Goal: Information Seeking & Learning: Learn about a topic

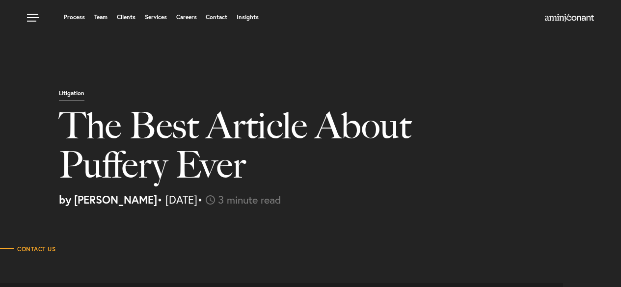
select select "IN"
select select "Austin"
select select "Business and Civil Litigation"
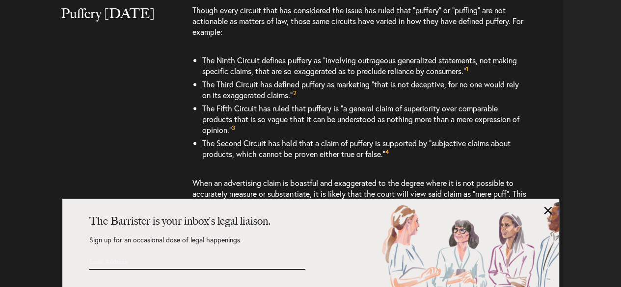
scroll to position [1030, 0]
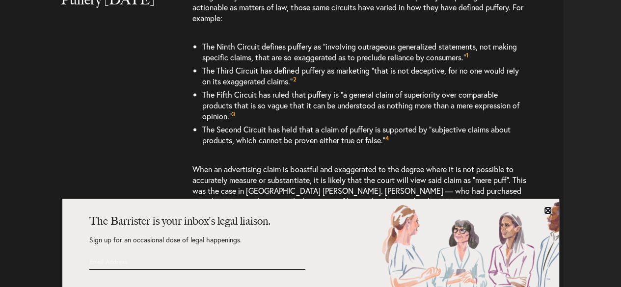
click at [547, 209] on link at bounding box center [548, 211] width 8 height 8
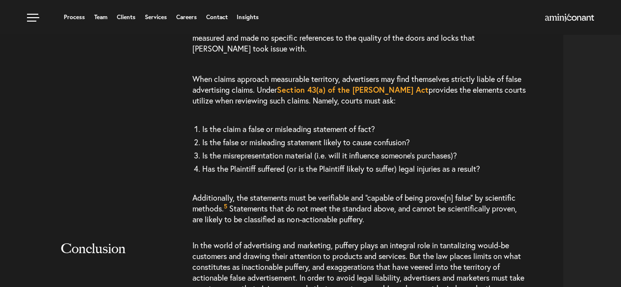
scroll to position [981, 0]
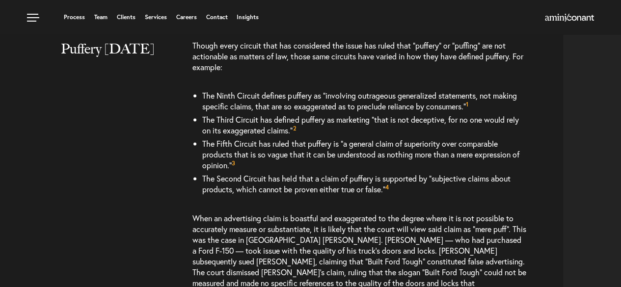
click at [515, 195] on li "The Second Circuit has held that a claim of puffery is supported by “subjective…" at bounding box center [363, 184] width 323 height 24
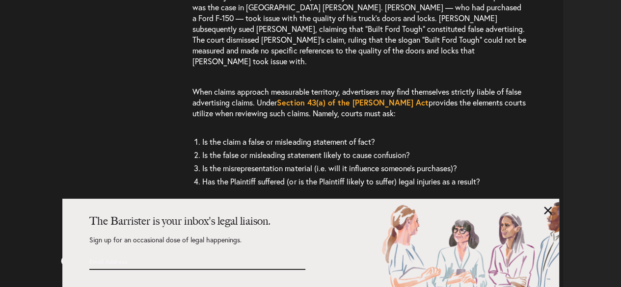
scroll to position [1227, 0]
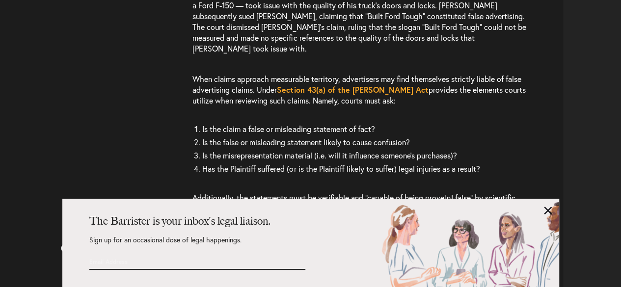
click at [189, 117] on div "Puffery Today Though every circuit that has considered the issue has ruled that…" at bounding box center [284, 15] width 555 height 440
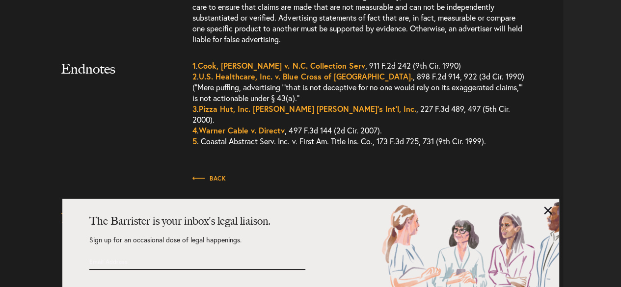
scroll to position [1509, 0]
click at [548, 211] on link at bounding box center [548, 211] width 8 height 8
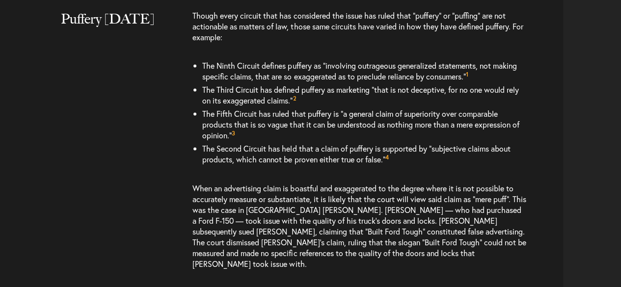
scroll to position [1019, 0]
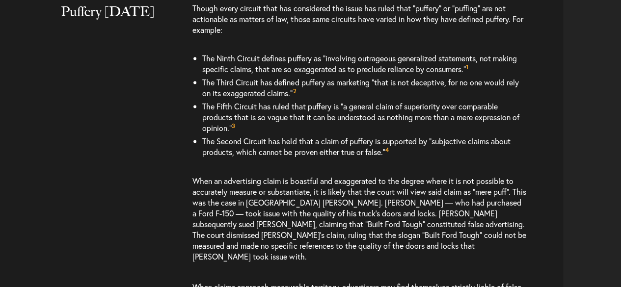
drag, startPoint x: 267, startPoint y: 174, endPoint x: 267, endPoint y: 169, distance: 5.4
click at [267, 169] on p "When an advertising claim is boastful and exaggerated to the degree where it is…" at bounding box center [358, 219] width 333 height 106
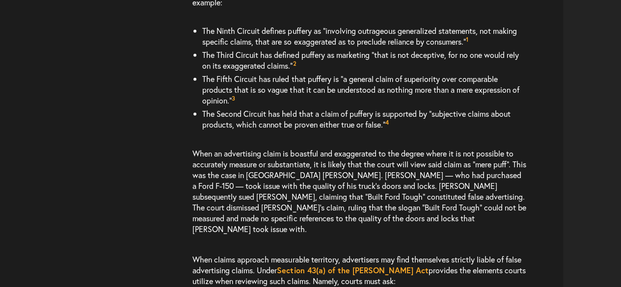
scroll to position [1047, 0]
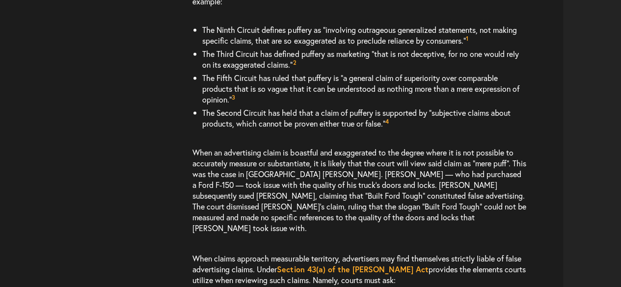
click at [297, 199] on p "When an advertising claim is boastful and exaggerated to the degree where it is…" at bounding box center [358, 190] width 333 height 106
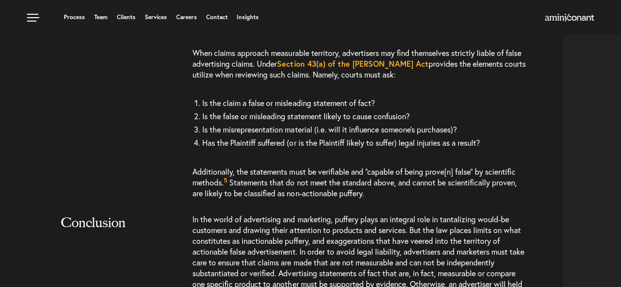
scroll to position [1252, 0]
click at [316, 59] on link "Section 43(a) of the [PERSON_NAME] Act" at bounding box center [352, 64] width 151 height 10
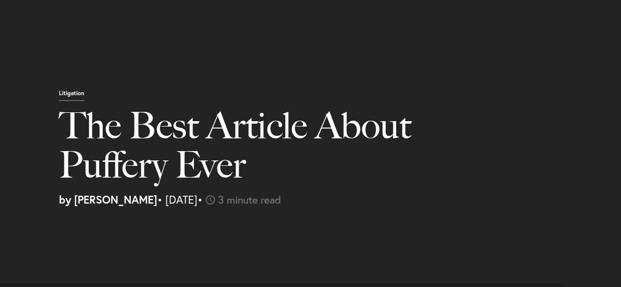
select select "IN"
select select "Austin"
select select "Business and Civil Litigation"
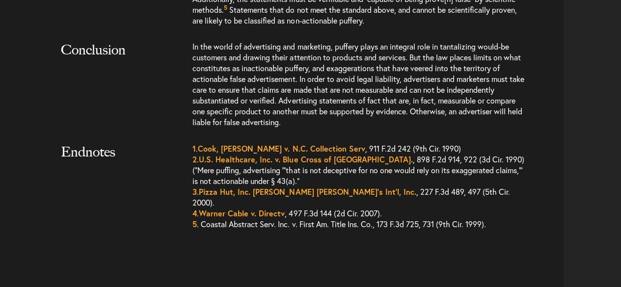
scroll to position [1426, 0]
click at [402, 218] on span "5 . Coastal Abstract Serv. Inc. v. First Am. Title Ins. Co., 173 F.3d 725, 731 …" at bounding box center [338, 223] width 293 height 10
click at [393, 245] on div "Back" at bounding box center [377, 260] width 370 height 30
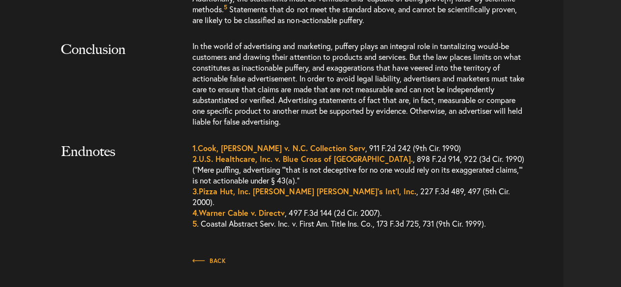
click at [393, 245] on div "Back" at bounding box center [377, 260] width 370 height 30
click at [386, 245] on div "Back" at bounding box center [377, 260] width 370 height 30
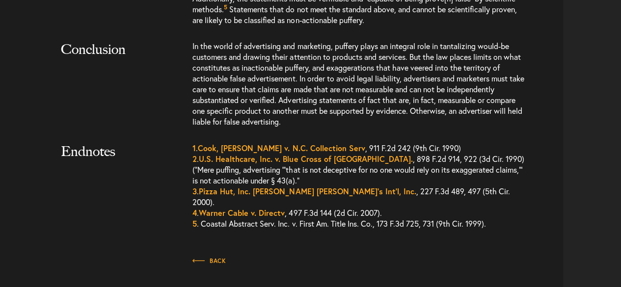
click at [386, 245] on div "Back" at bounding box center [377, 260] width 370 height 30
click at [385, 245] on div "Back" at bounding box center [377, 260] width 370 height 30
